Goal: Information Seeking & Learning: Learn about a topic

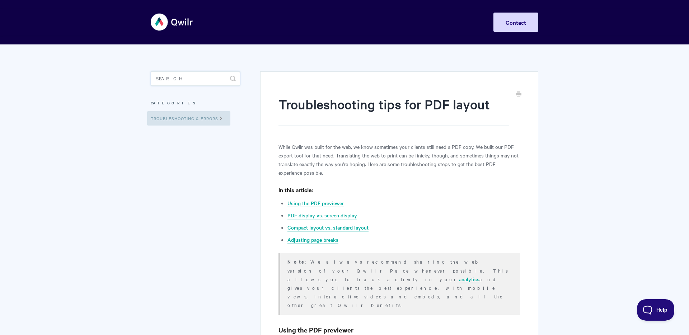
click at [188, 80] on input "Search" at bounding box center [195, 78] width 89 height 14
type input "ref"
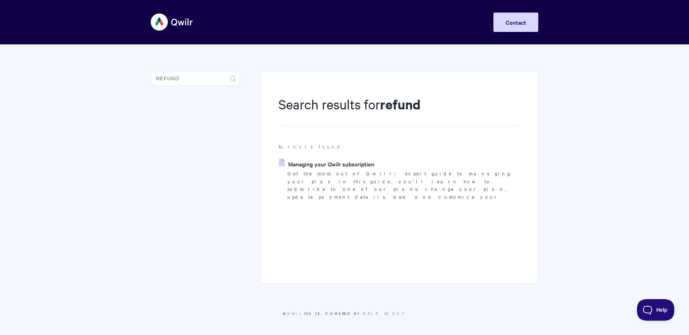
click at [326, 165] on link "Managing your Qwilr subscription" at bounding box center [326, 164] width 95 height 11
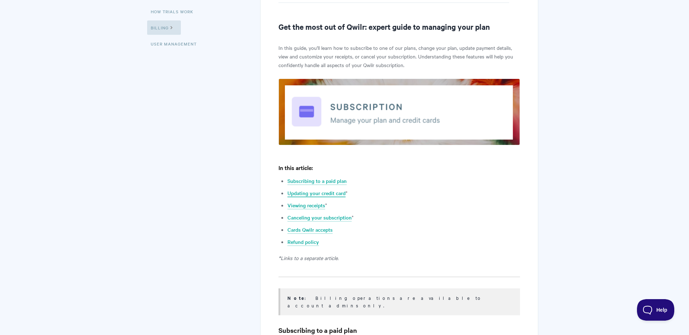
scroll to position [124, 0]
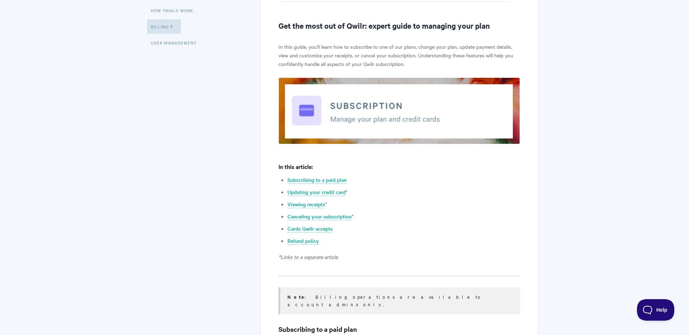
click at [422, 191] on li "Updating your credit card *" at bounding box center [403, 192] width 232 height 9
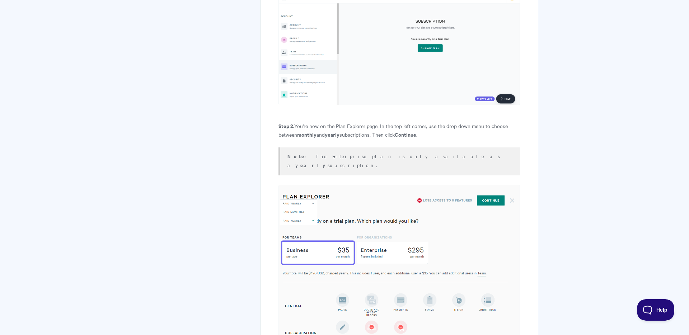
scroll to position [0, 0]
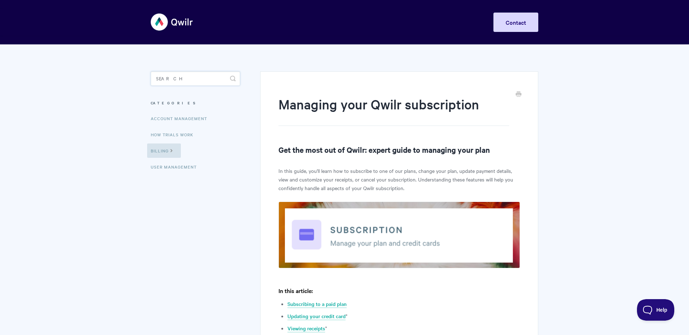
click at [203, 79] on input "Search" at bounding box center [195, 78] width 89 height 14
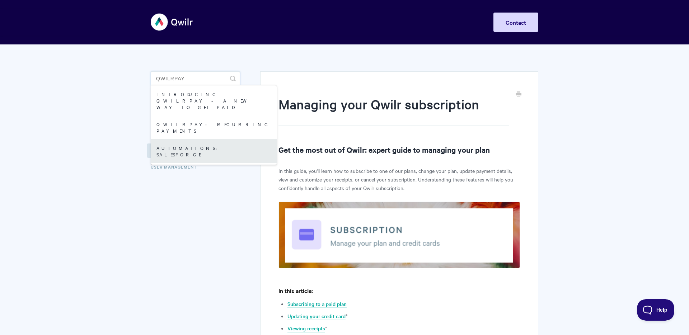
type input "qwilrpay"
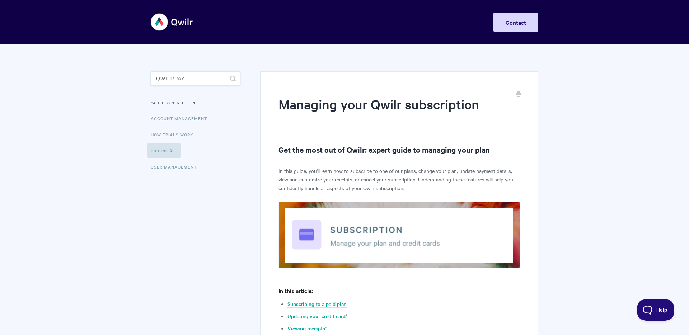
click at [197, 82] on input "qwilrpay" at bounding box center [195, 78] width 89 height 14
drag, startPoint x: 216, startPoint y: 97, endPoint x: 362, endPoint y: 14, distance: 168.1
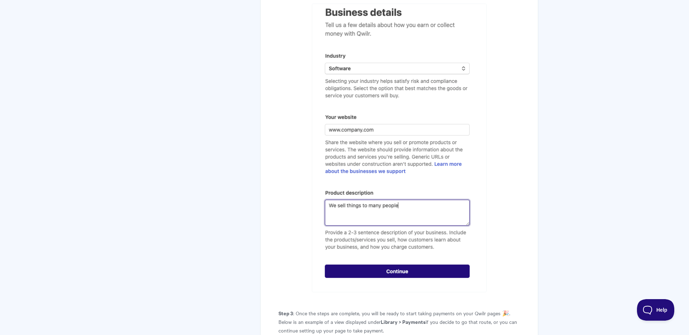
scroll to position [1178, 0]
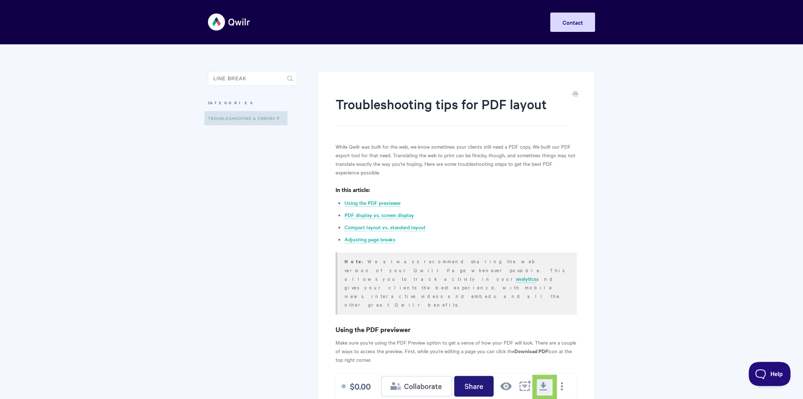
click at [772, 374] on span "Help" at bounding box center [767, 372] width 37 height 5
